Goal: Find specific page/section: Find specific page/section

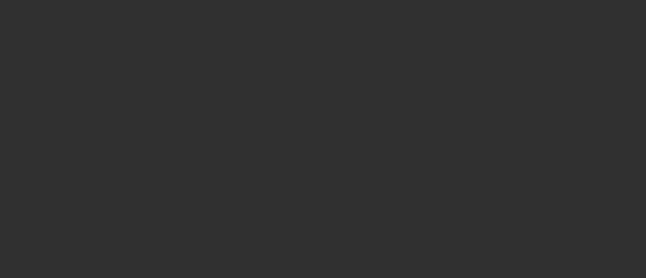
select select "10"
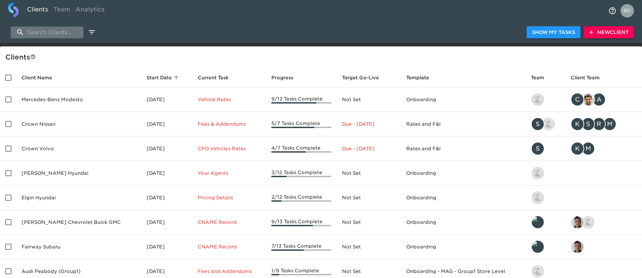
click at [36, 30] on input "search" at bounding box center [47, 33] width 73 height 12
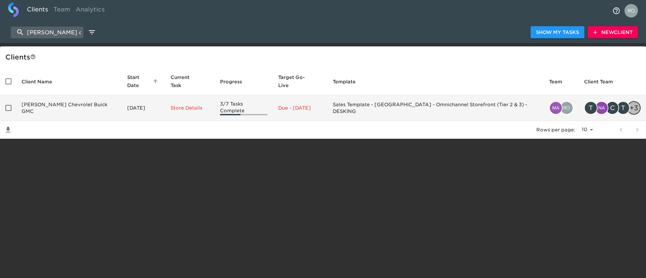
type input "[PERSON_NAME] chevr"
click at [54, 96] on td "[PERSON_NAME] Chevrolet Buick GMC" at bounding box center [69, 108] width 106 height 26
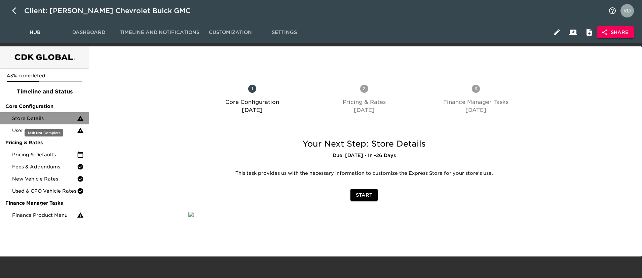
click at [41, 114] on div "Store Details" at bounding box center [44, 118] width 89 height 12
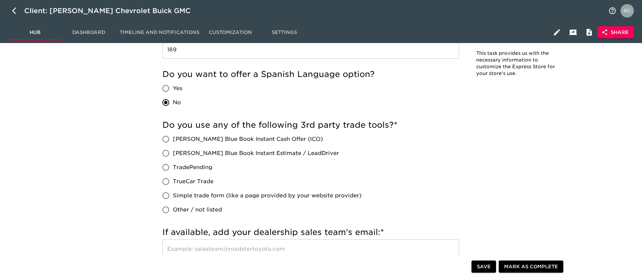
scroll to position [1110, 0]
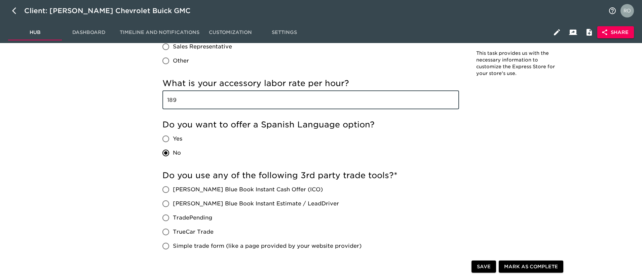
drag, startPoint x: 189, startPoint y: 95, endPoint x: 125, endPoint y: 93, distance: 64.3
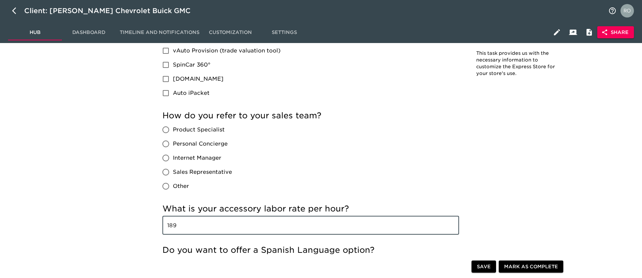
scroll to position [931, 0]
